Goal: Navigation & Orientation: Find specific page/section

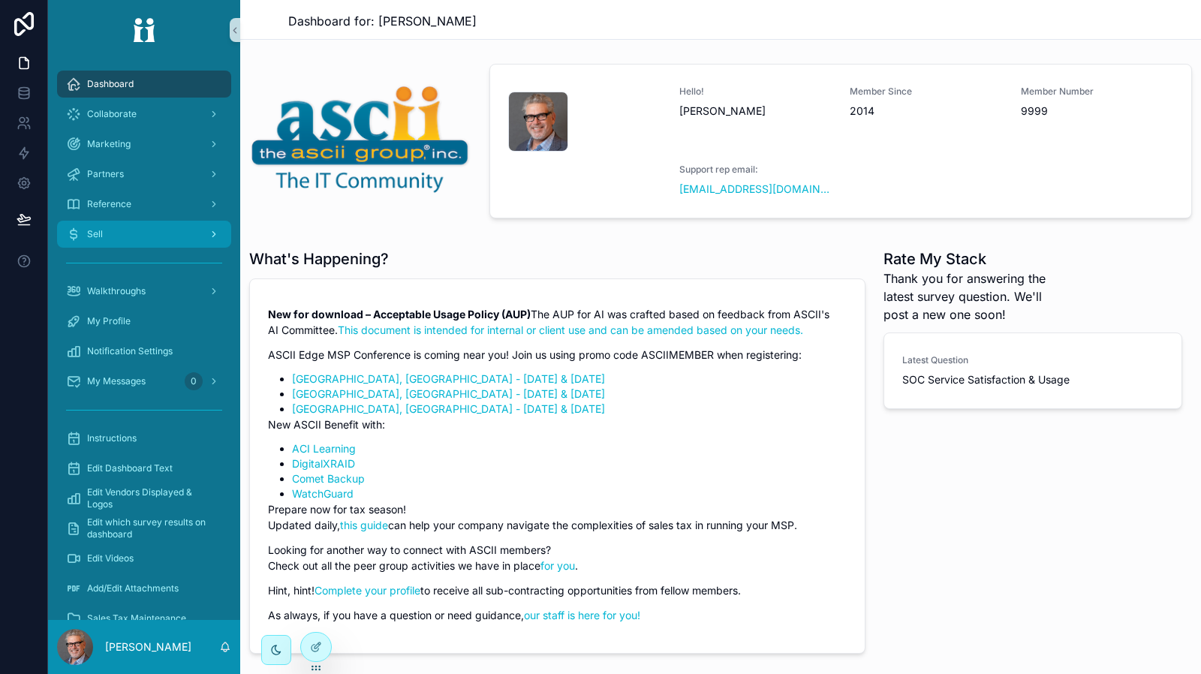
click at [167, 227] on div "Sell" at bounding box center [144, 234] width 156 height 24
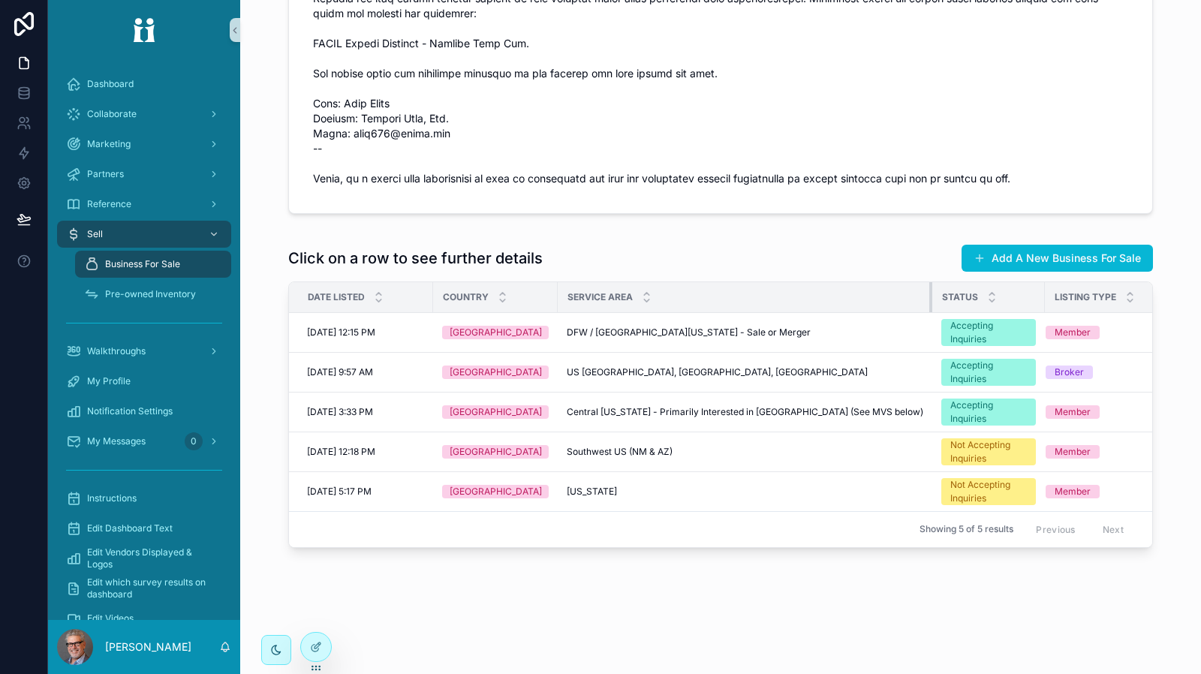
scroll to position [482, 0]
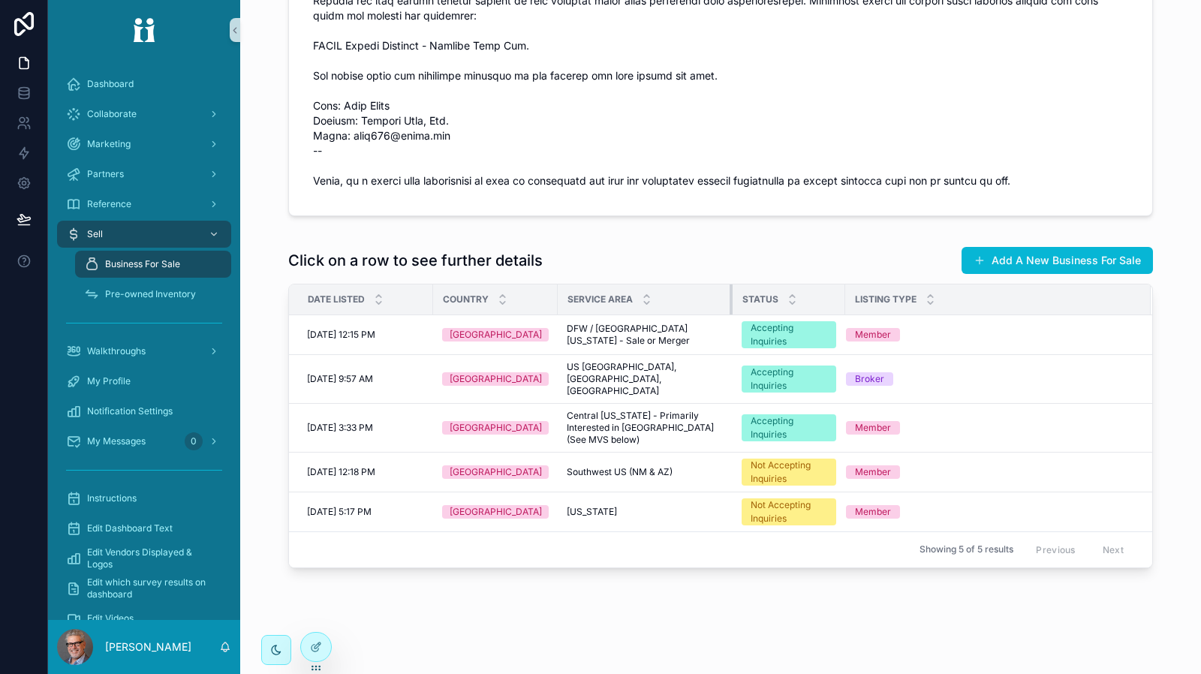
drag, startPoint x: 904, startPoint y: 288, endPoint x: 700, endPoint y: 300, distance: 204.5
click at [700, 300] on th "Service Area" at bounding box center [645, 300] width 175 height 31
click at [626, 643] on div "[PERSON_NAME] .jpg Benefit Contact [PERSON_NAME] Availability [GEOGRAPHIC_DATA]…" at bounding box center [720, 94] width 961 height 1152
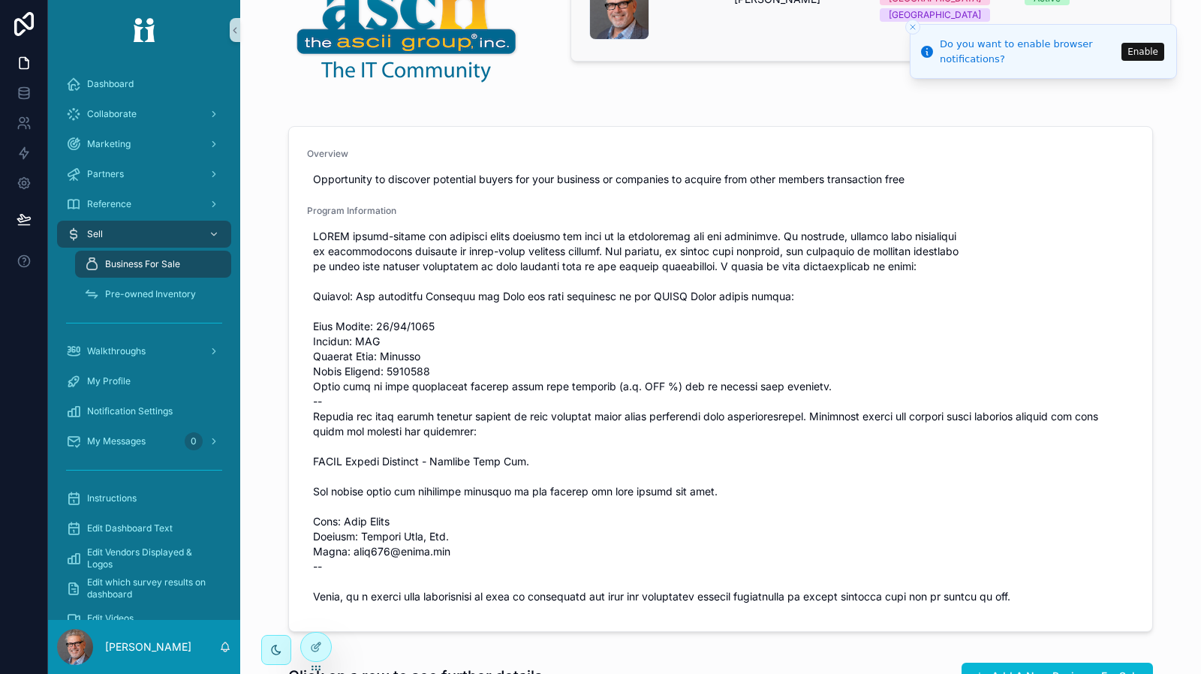
scroll to position [0, 0]
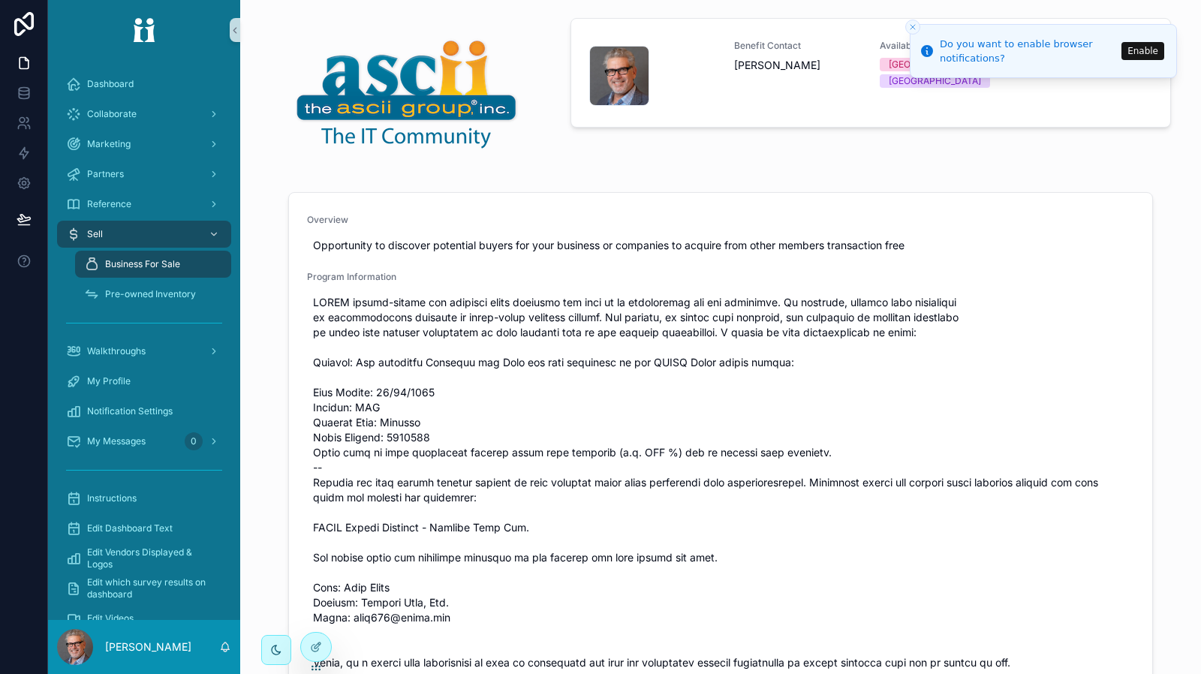
click at [1151, 51] on button "Enable" at bounding box center [1143, 51] width 43 height 18
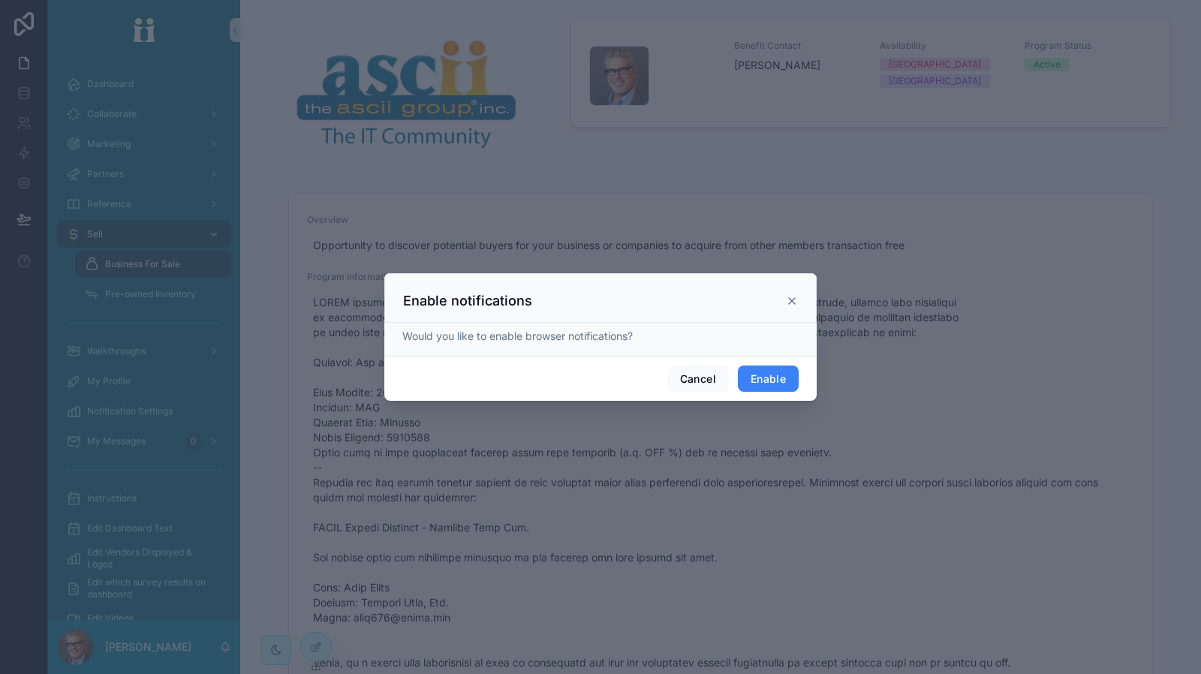
click at [747, 381] on button "Enable" at bounding box center [768, 379] width 61 height 27
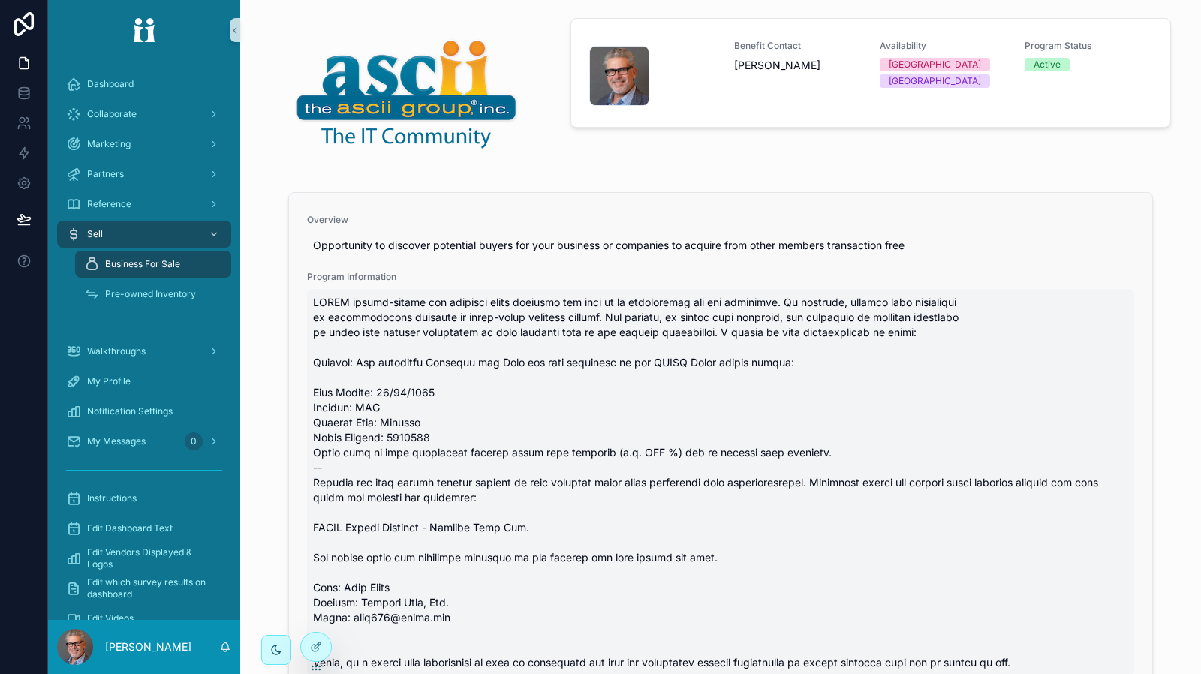
click at [946, 570] on span "scrollable content" at bounding box center [720, 482] width 815 height 375
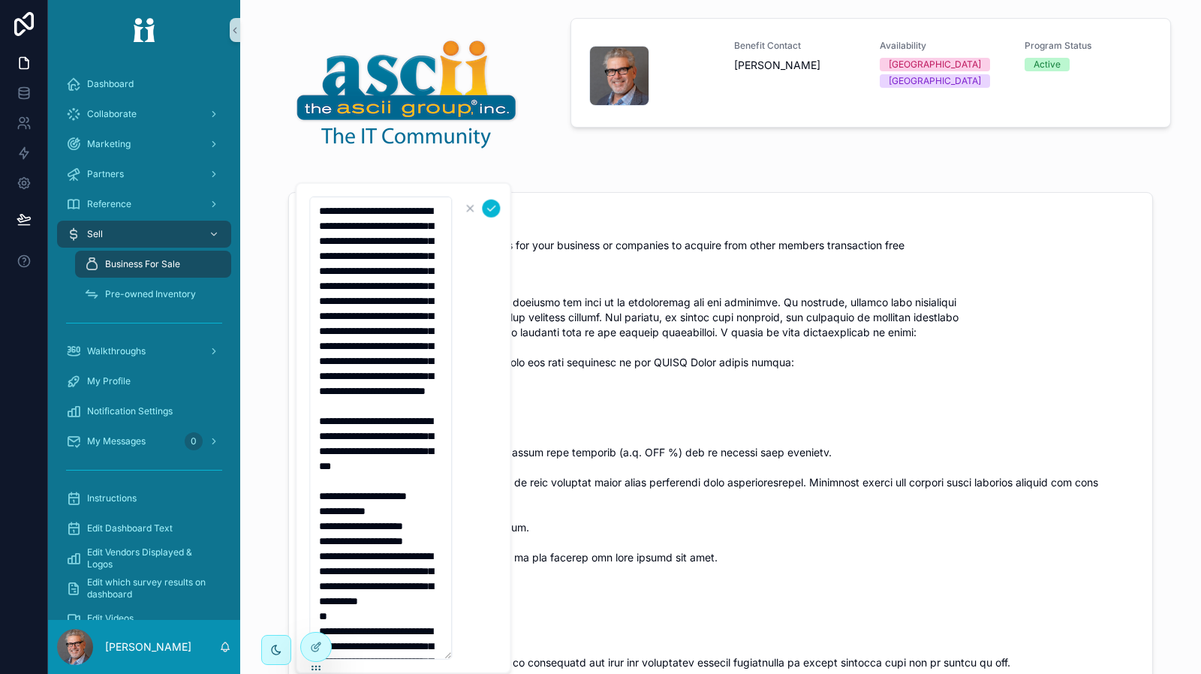
click at [535, 160] on div "scrollable content" at bounding box center [406, 93] width 291 height 150
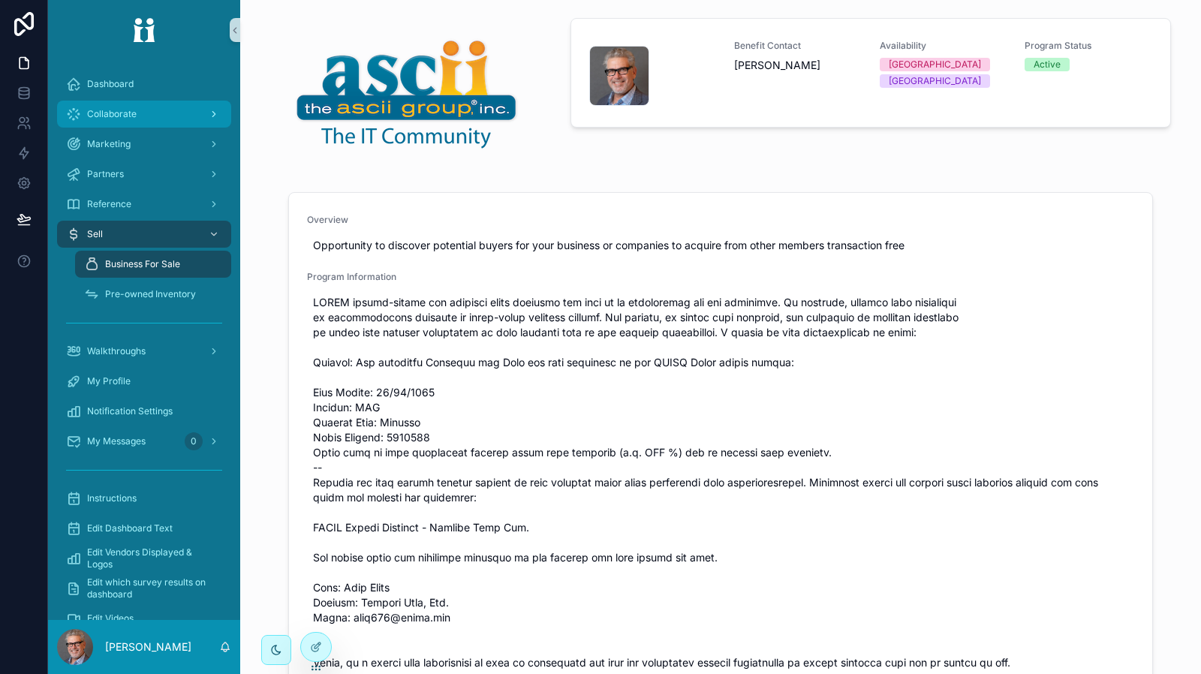
click at [161, 118] on div "Collaborate" at bounding box center [144, 114] width 156 height 24
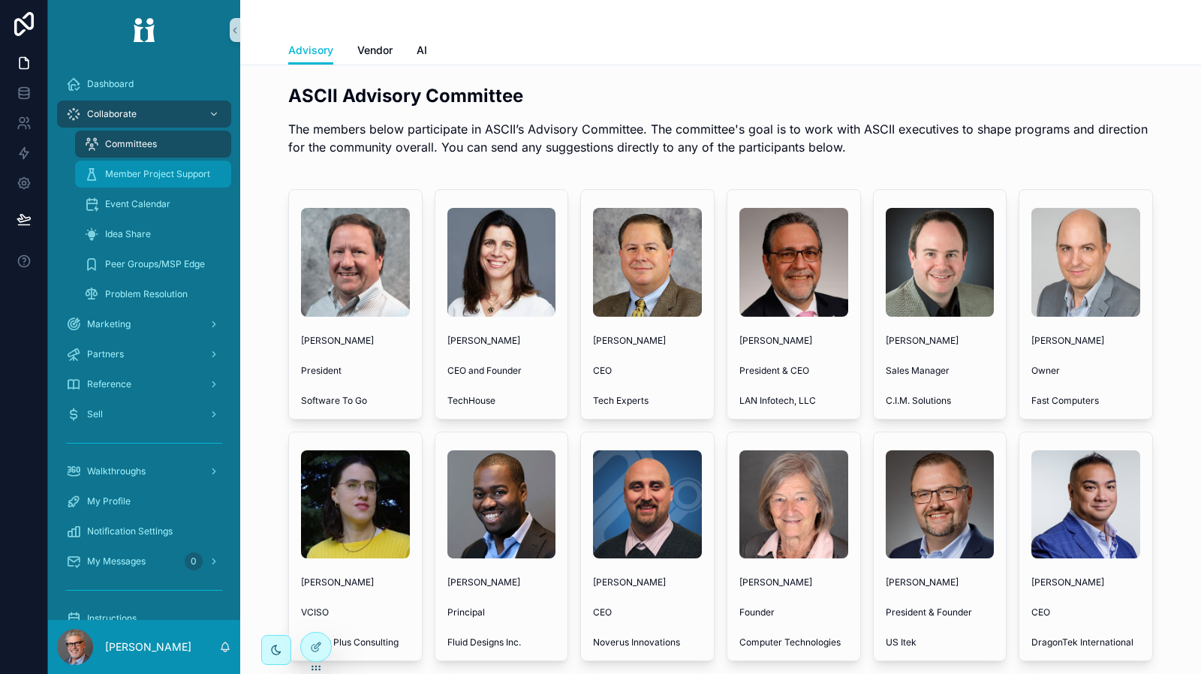
click at [152, 178] on span "Member Project Support" at bounding box center [157, 174] width 105 height 12
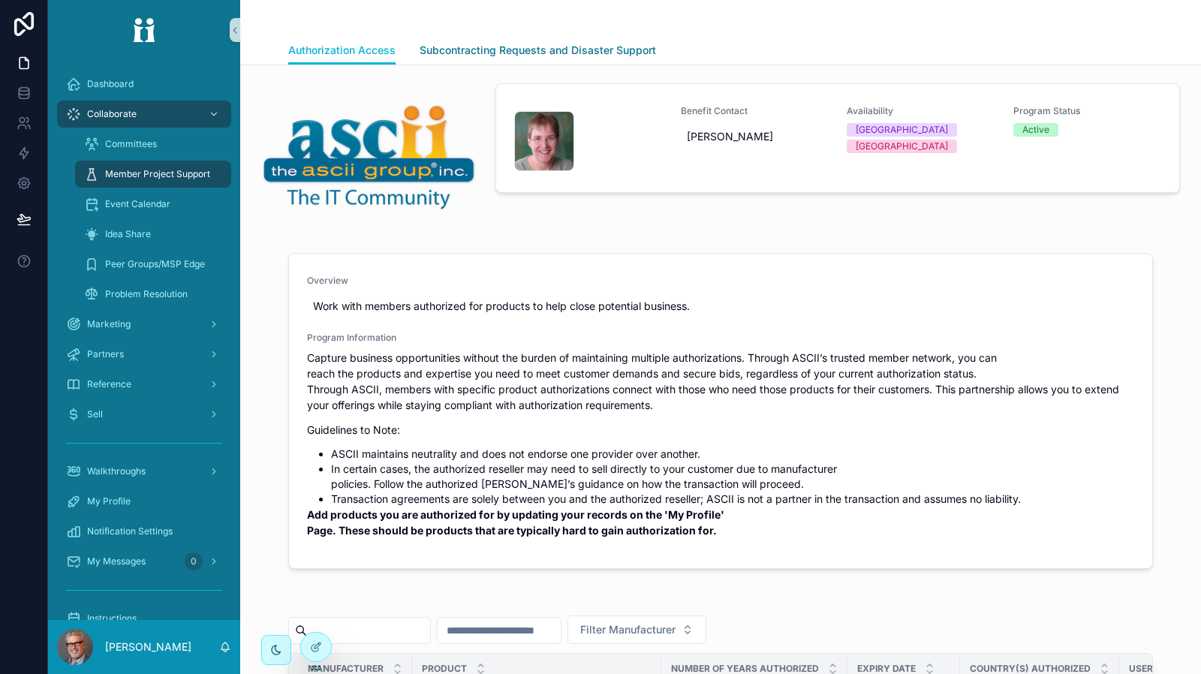
click at [559, 46] on span "Subcontracting Requests and Disaster Support" at bounding box center [538, 50] width 236 height 15
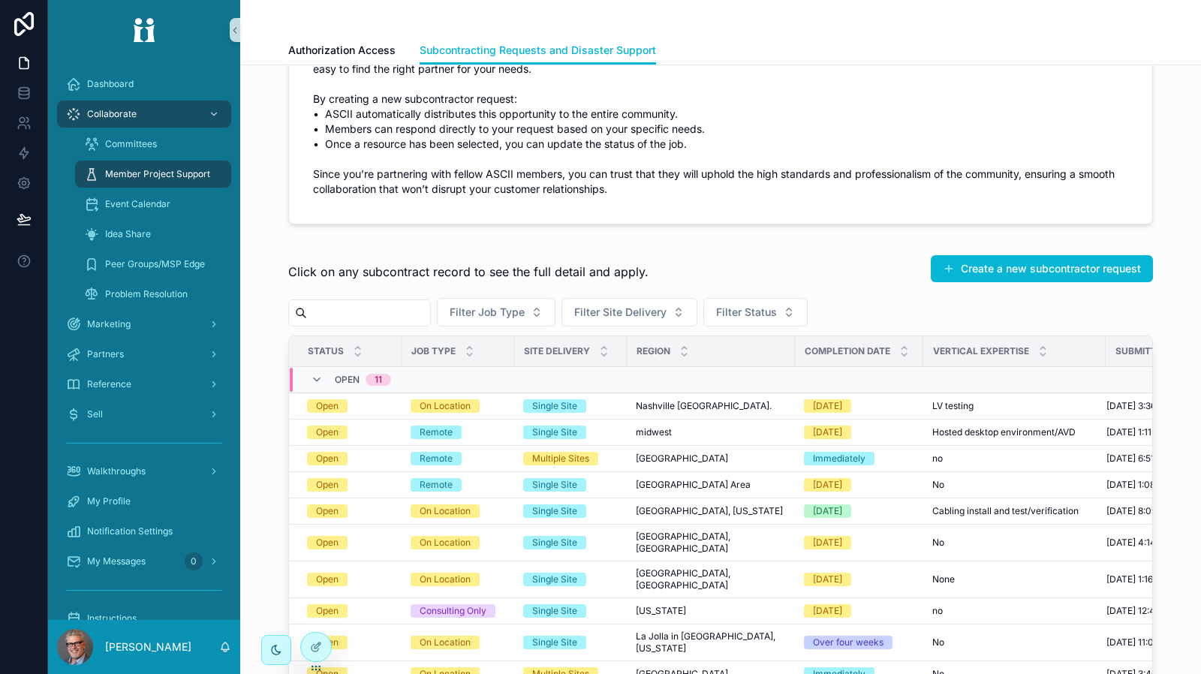
scroll to position [327, 0]
